Goal: Transaction & Acquisition: Purchase product/service

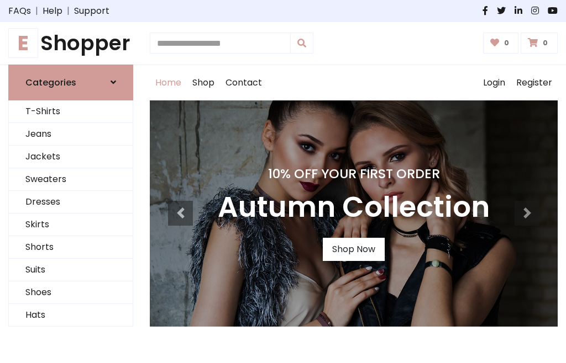
click at [283, 182] on h4 "10% Off Your First Order" at bounding box center [354, 173] width 272 height 15
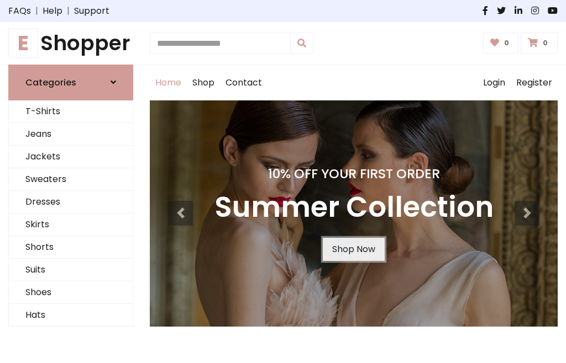
click at [353, 249] on link "Shop Now" at bounding box center [354, 249] width 62 height 23
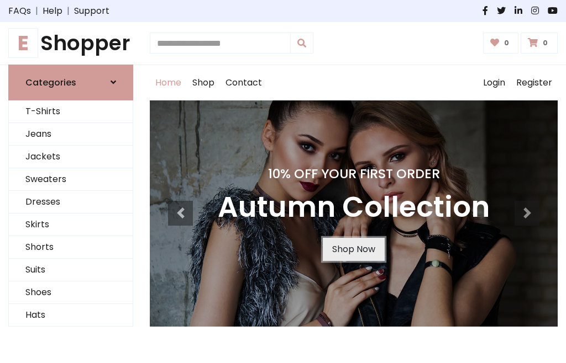
click at [353, 249] on link "Shop Now" at bounding box center [354, 249] width 62 height 23
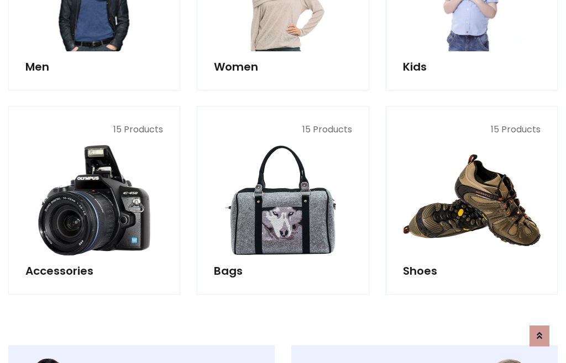
scroll to position [1101, 0]
